Goal: Find specific page/section: Find specific page/section

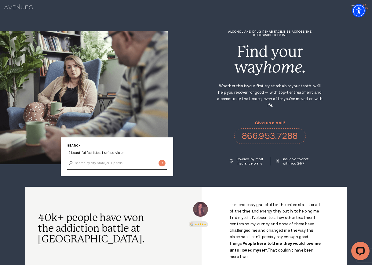
click at [21, 9] on img at bounding box center [18, 6] width 28 height 5
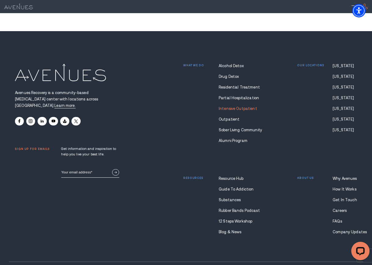
scroll to position [3708, 0]
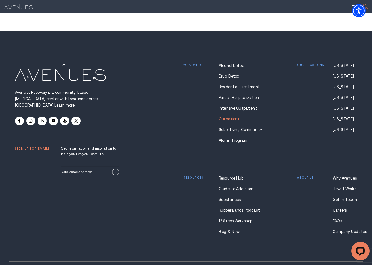
click at [228, 117] on link "Outpatient" at bounding box center [240, 119] width 43 height 4
